Goal: Task Accomplishment & Management: Understand process/instructions

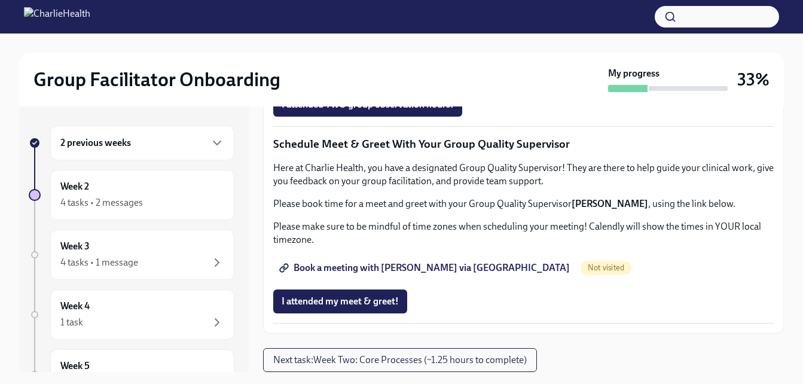
scroll to position [1195, 0]
click at [442, 274] on span "Book a meeting with [PERSON_NAME] via [GEOGRAPHIC_DATA]" at bounding box center [425, 268] width 288 height 12
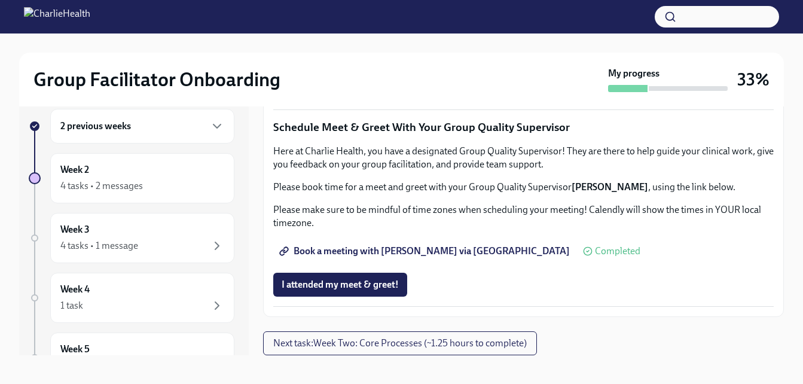
scroll to position [22, 0]
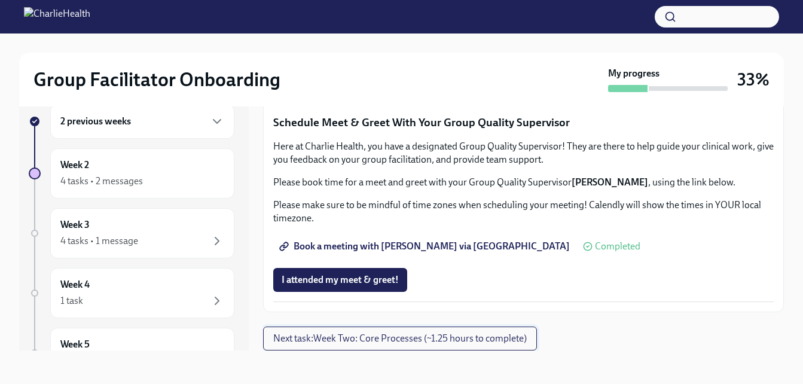
click at [501, 332] on button "Next task : Week Two: Core Processes (~1.25 hours to complete)" at bounding box center [400, 338] width 274 height 24
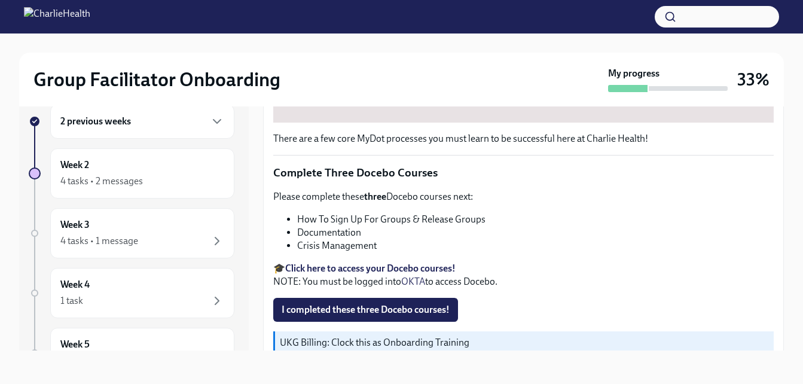
scroll to position [478, 0]
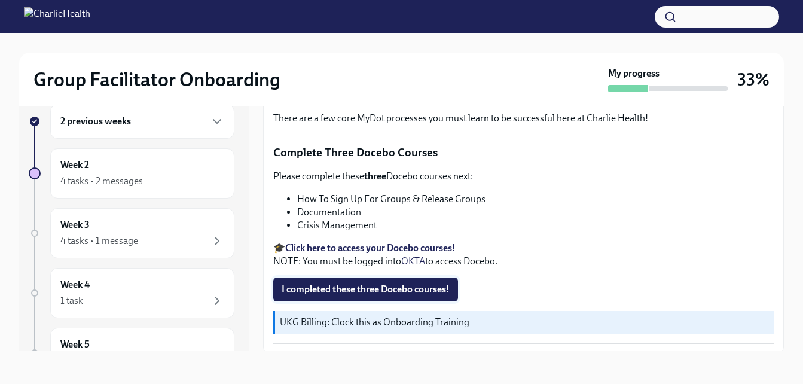
click at [372, 286] on span "I completed these three Docebo courses!" at bounding box center [365, 289] width 168 height 12
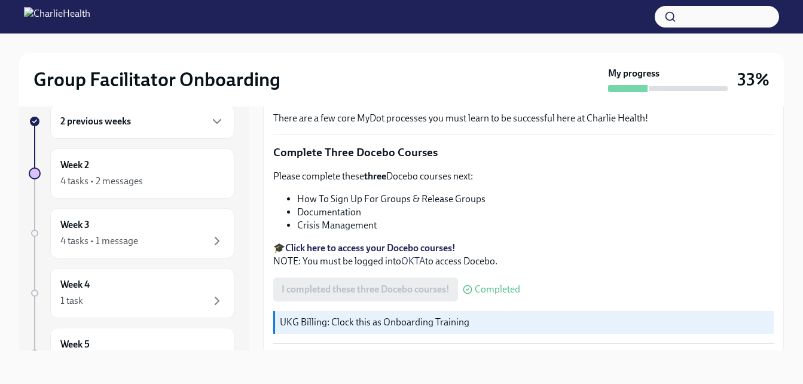
scroll to position [514, 0]
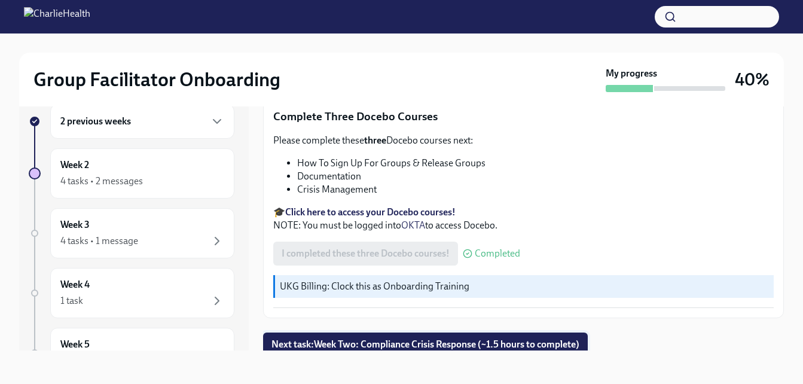
click at [442, 338] on span "Next task : Week Two: Compliance Crisis Response (~1.5 hours to complete)" at bounding box center [425, 344] width 308 height 12
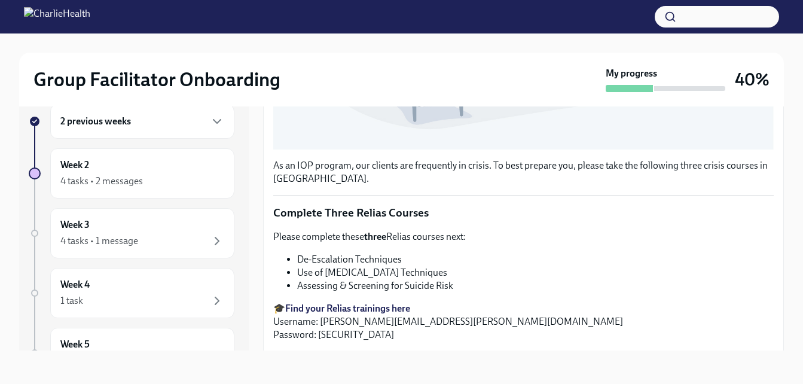
scroll to position [418, 0]
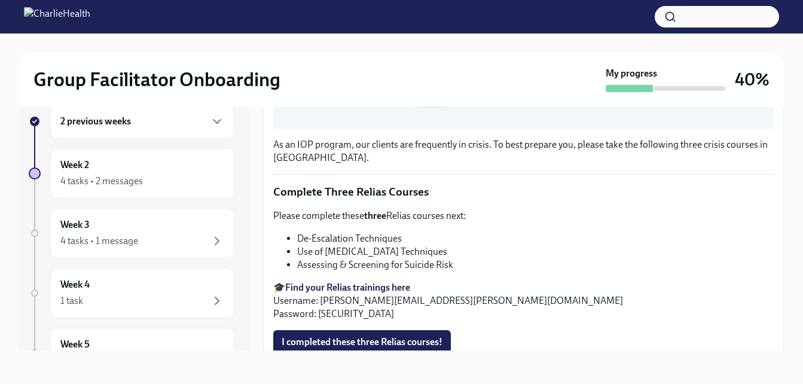
click at [363, 281] on strong "Find your Relias trainings here" at bounding box center [347, 286] width 125 height 11
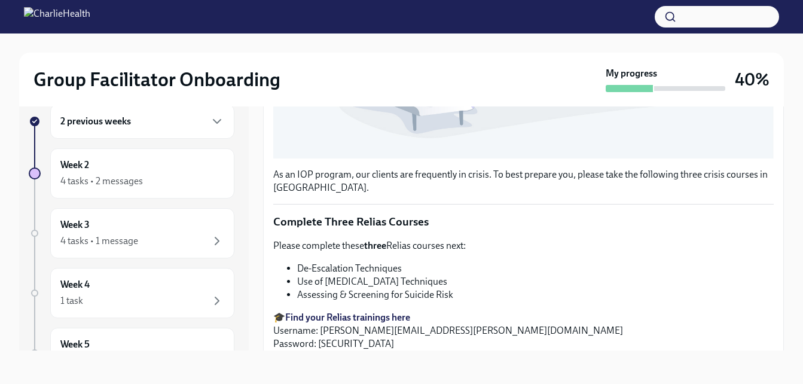
scroll to position [409, 0]
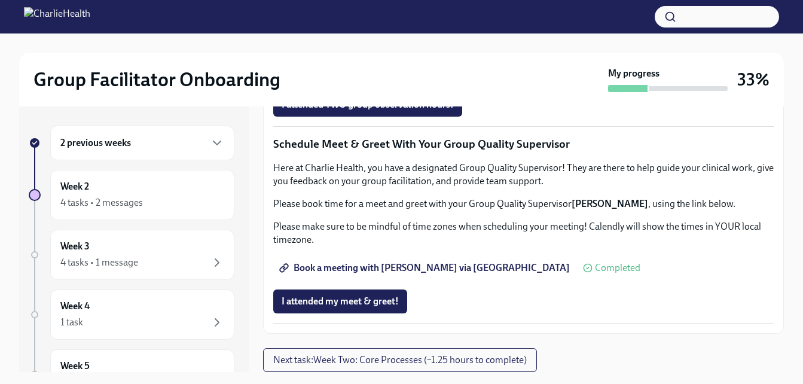
scroll to position [1205, 0]
click at [463, 356] on span "Next task : Week Two: Core Processes (~1.25 hours to complete)" at bounding box center [399, 360] width 253 height 12
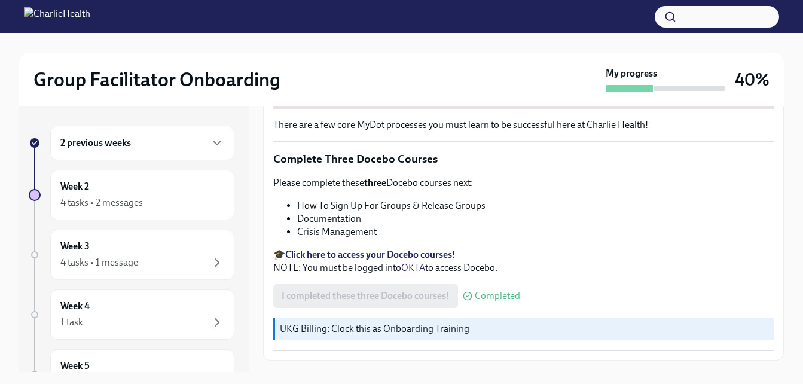
scroll to position [514, 0]
